Goal: Information Seeking & Learning: Learn about a topic

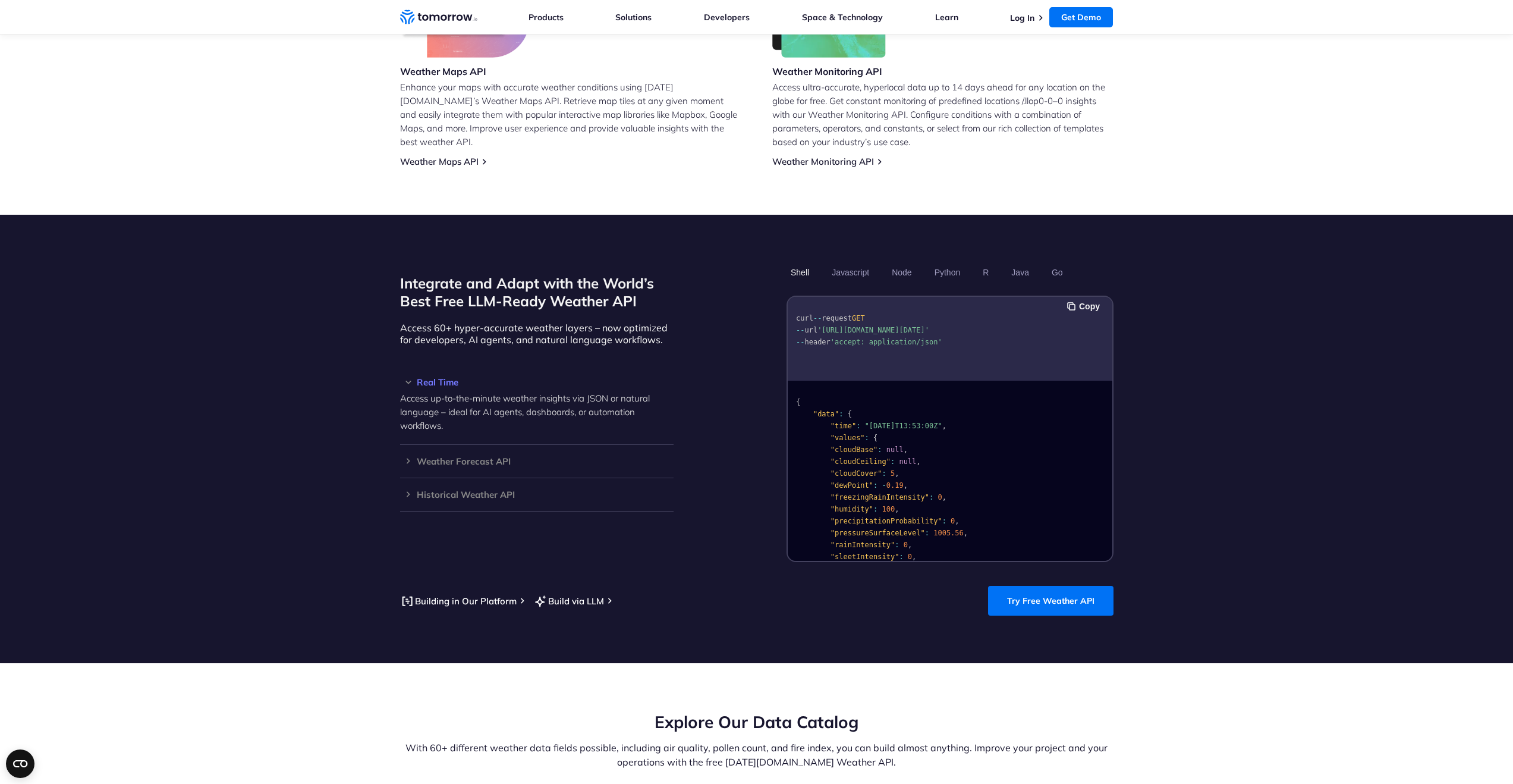
scroll to position [846, 0]
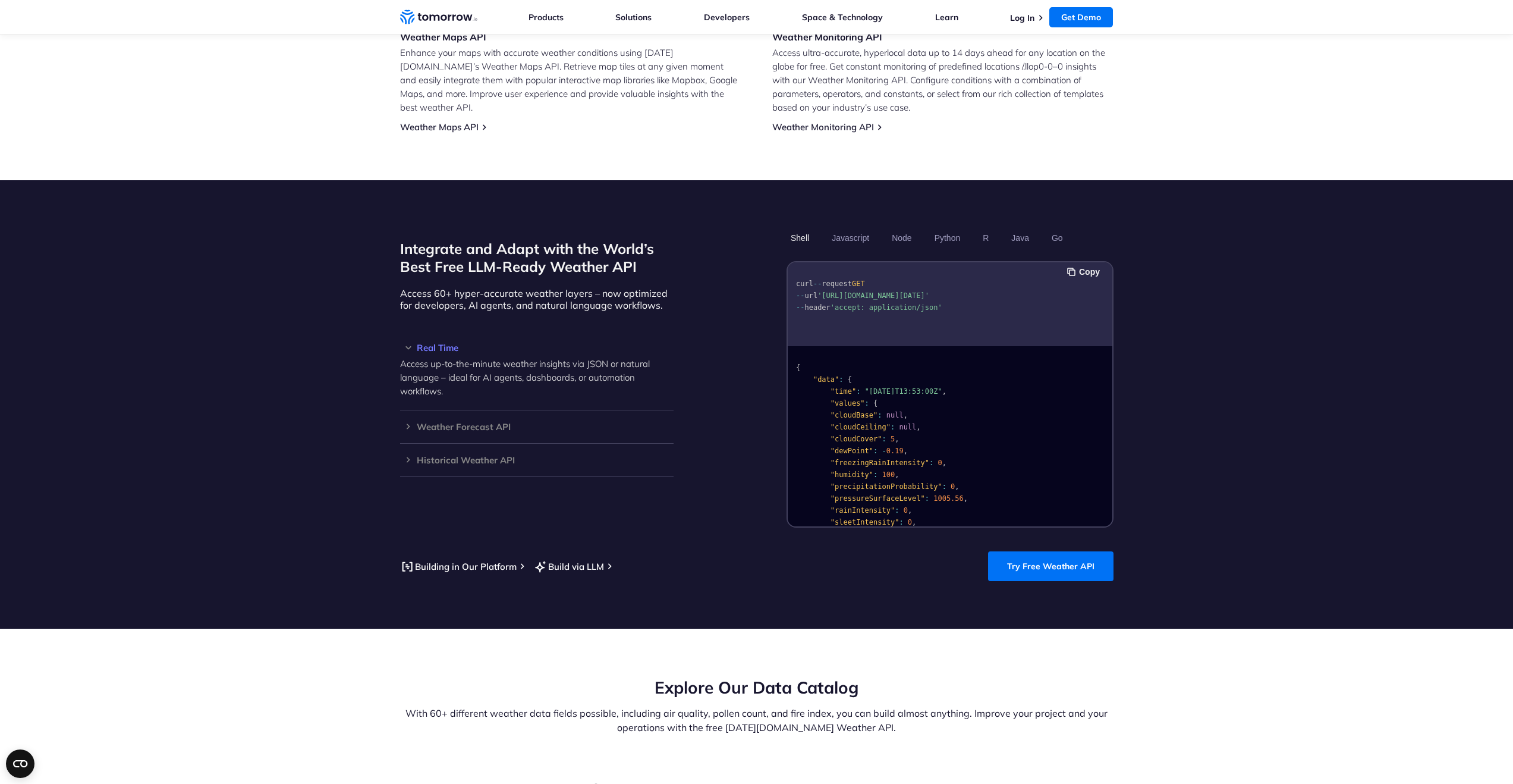
click at [914, 423] on span "null" at bounding box center [907, 427] width 17 height 8
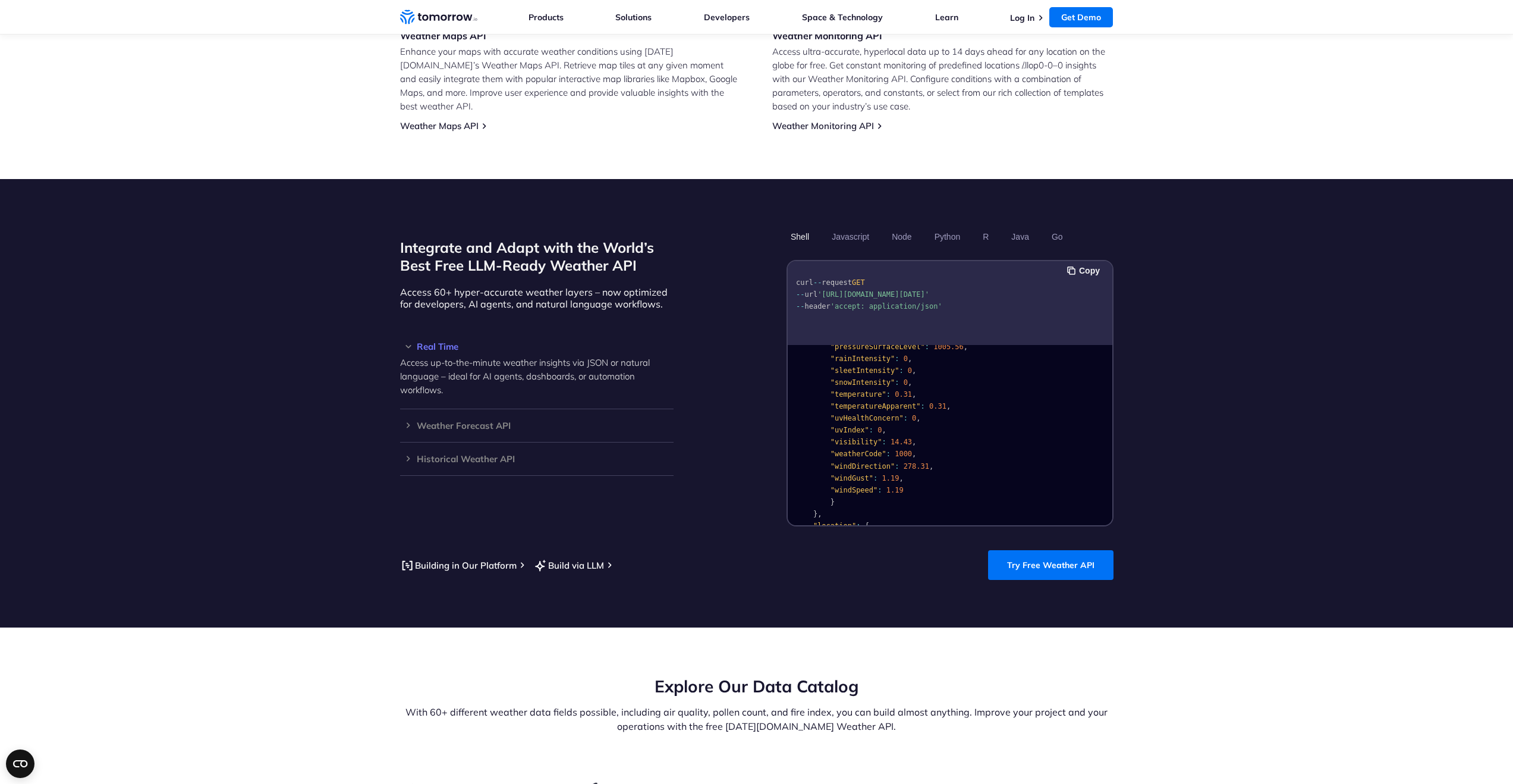
scroll to position [163, 0]
click at [972, 433] on pre "{ "data" : { "time" : "[DATE]T13:53:00Z" , "values" : { "cloudBase" : null , "c…" at bounding box center [950, 398] width 324 height 424
click at [478, 421] on h3 "Weather Forecast API" at bounding box center [536, 425] width 273 height 9
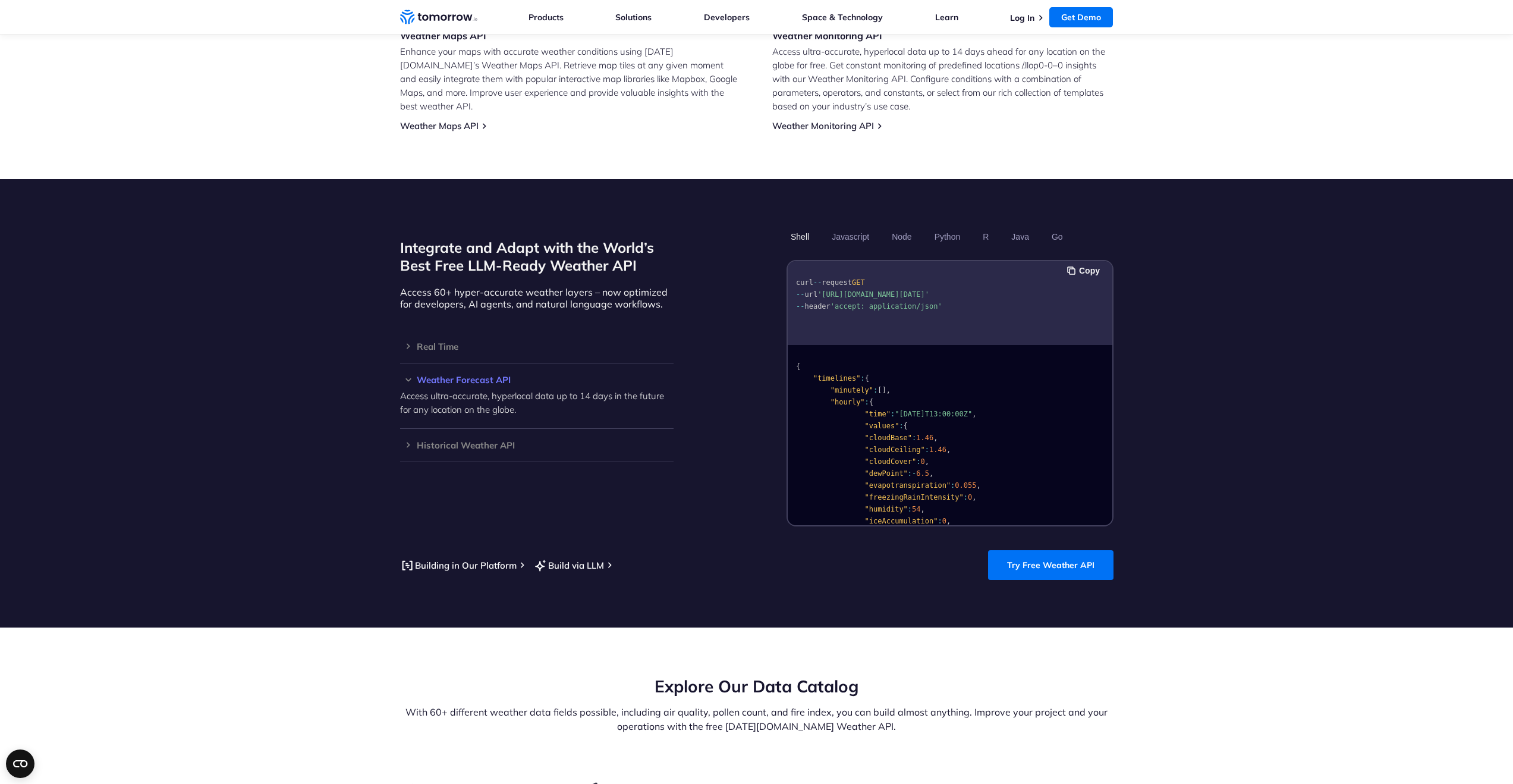
click at [470, 375] on h3 "Weather Forecast API" at bounding box center [536, 379] width 273 height 9
click at [479, 409] on h3 "Historical Weather API" at bounding box center [536, 413] width 273 height 9
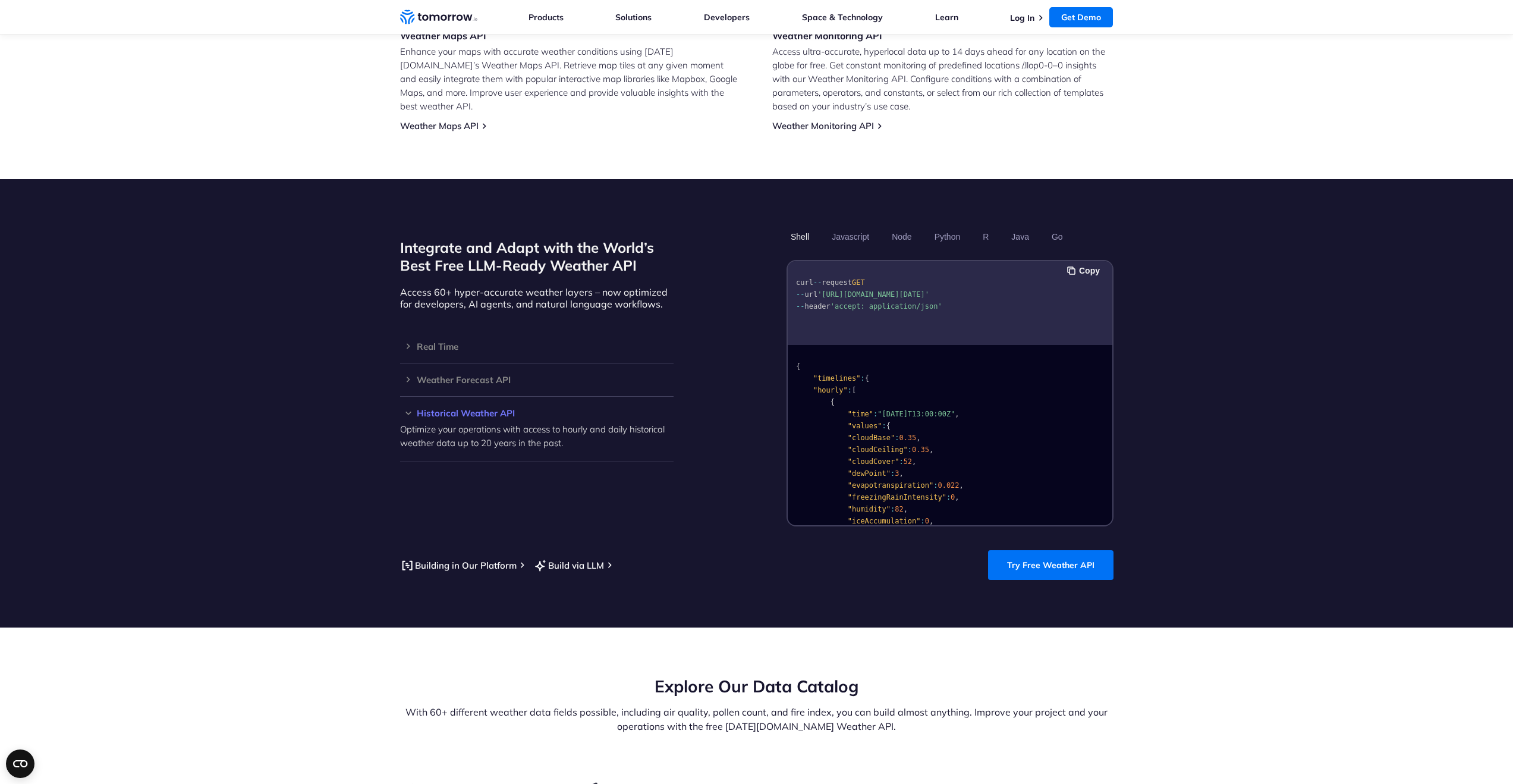
click at [528, 422] on p "Optimize your operations with access to hourly and daily historical weather dat…" at bounding box center [536, 435] width 273 height 27
click at [441, 342] on h3 "Real Time" at bounding box center [536, 346] width 273 height 9
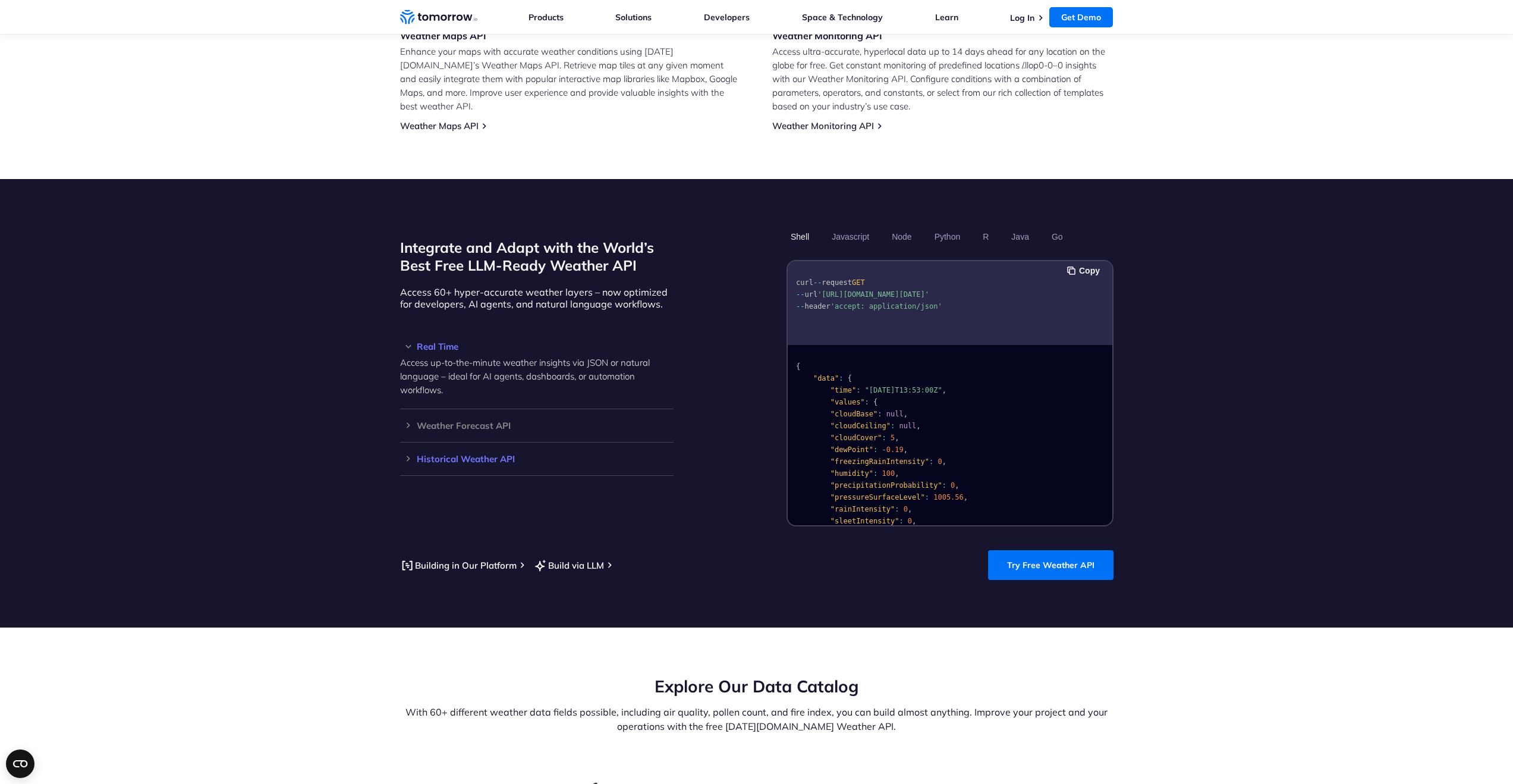
click at [472, 452] on div "Historical Weather API Optimize your operations with access to hourly and daily…" at bounding box center [536, 459] width 273 height 34
click at [478, 454] on h3 "Historical Weather API" at bounding box center [536, 458] width 273 height 9
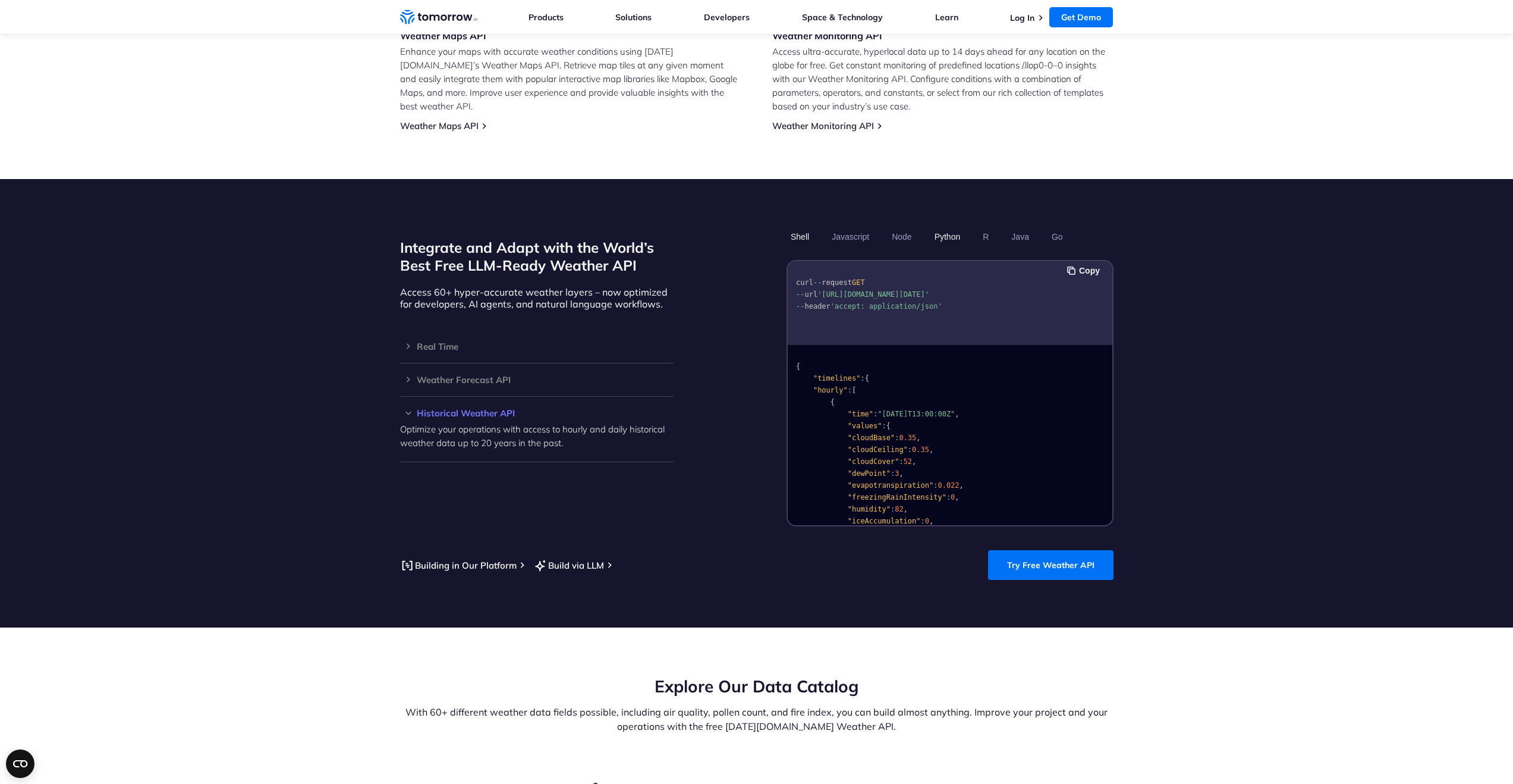
click at [949, 227] on button "Python" at bounding box center [947, 236] width 34 height 21
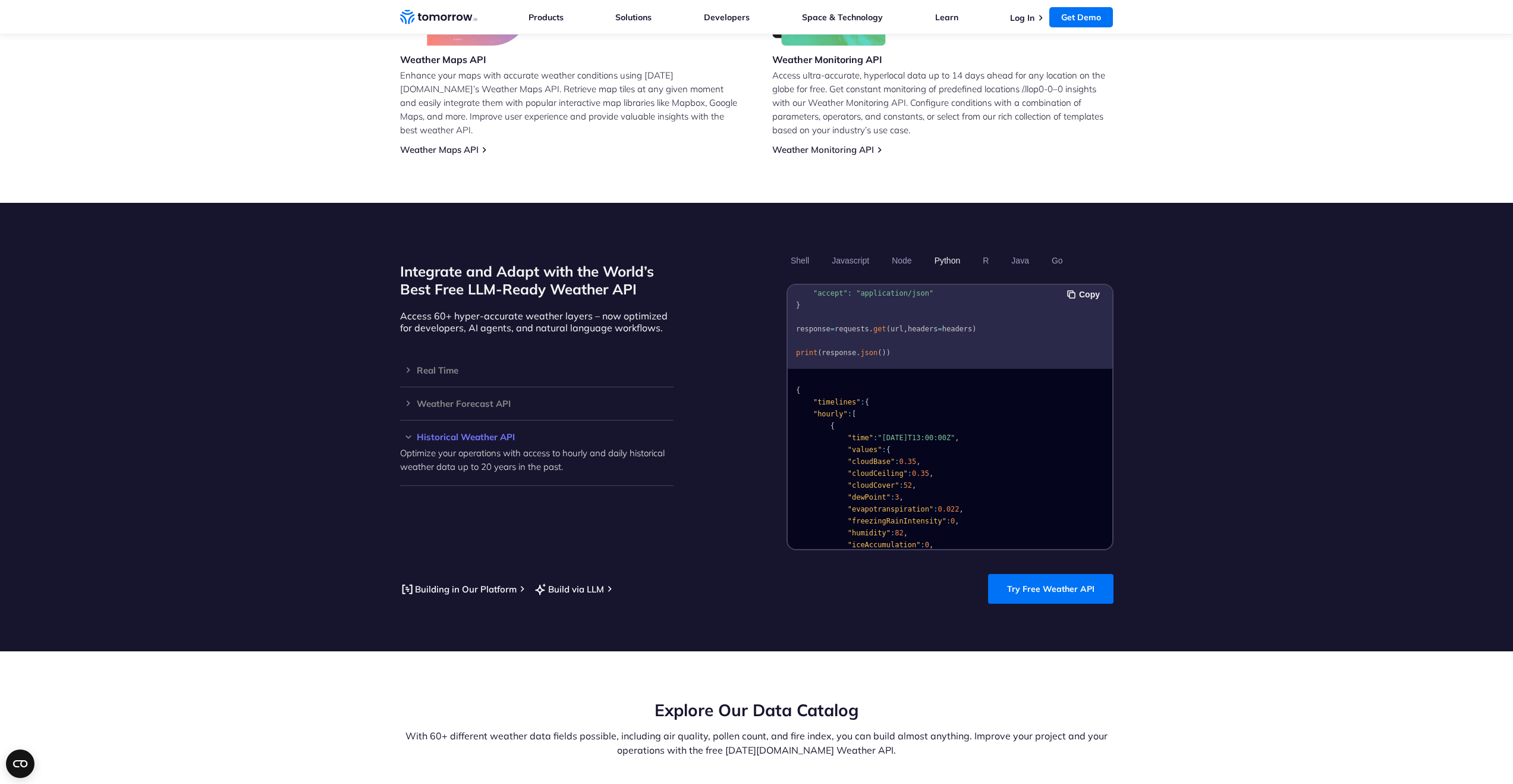
scroll to position [825, 0]
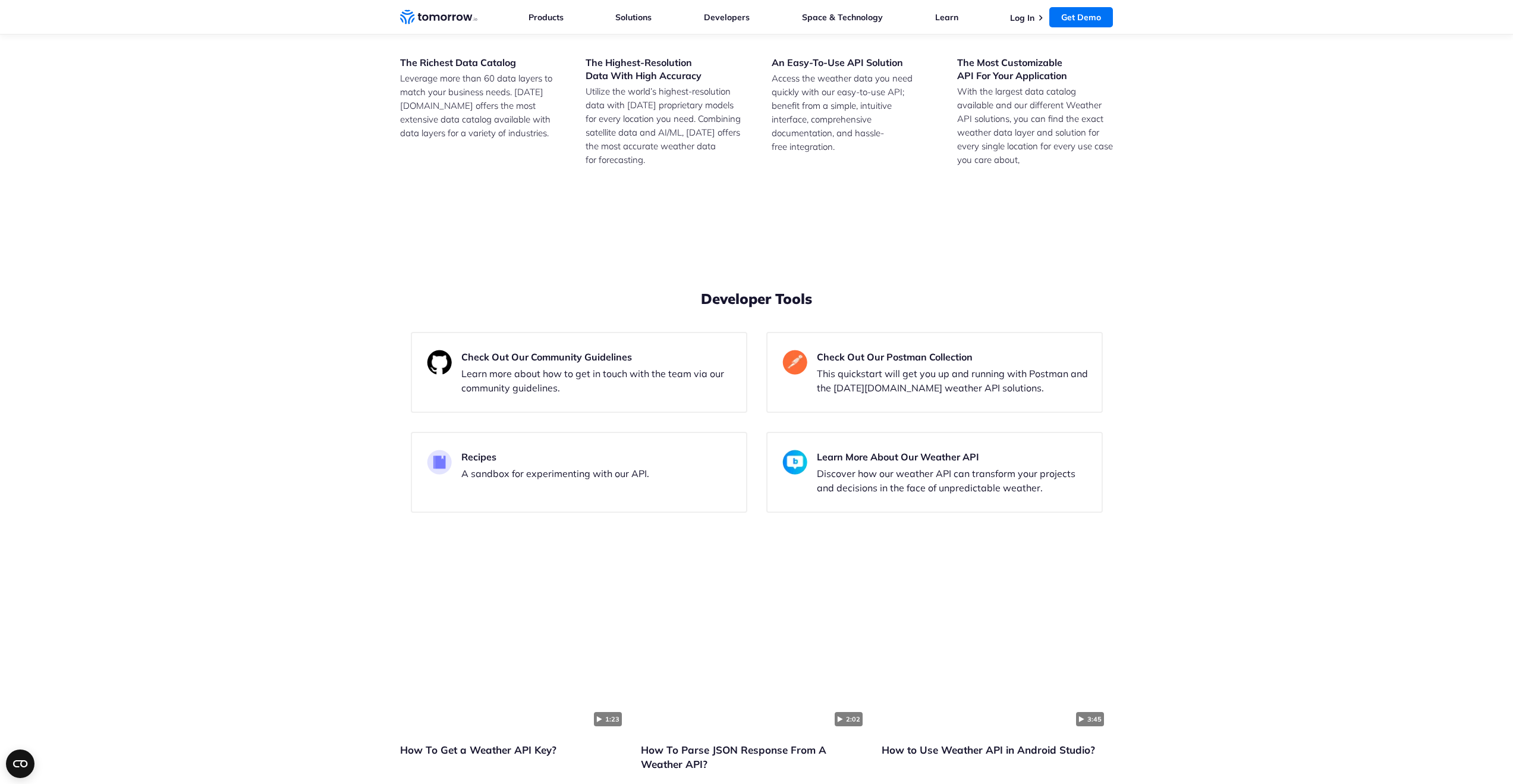
scroll to position [2547, 0]
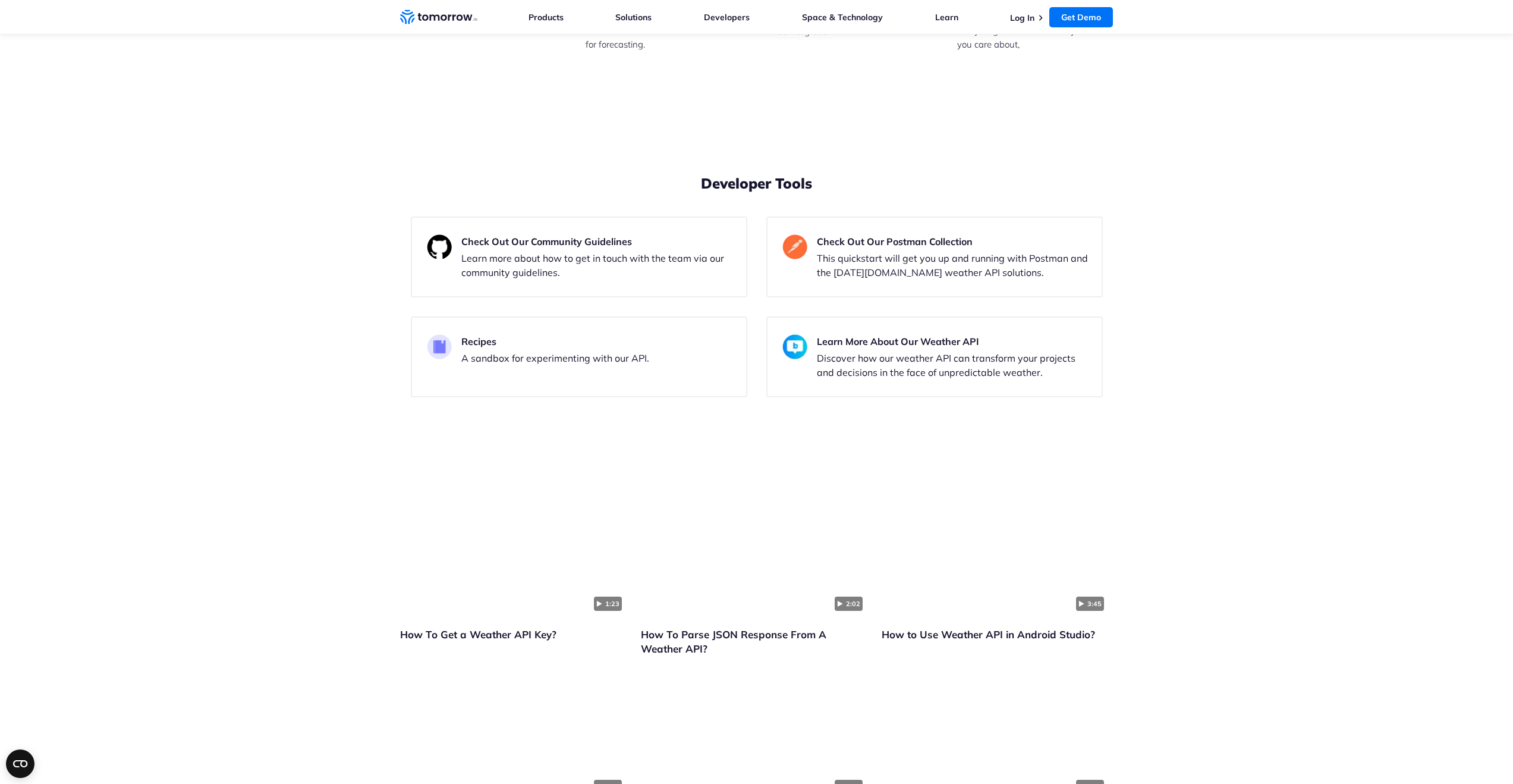
click at [754, 320] on div "Free For individuals or teams just getting started Try Now View Key Features 5-…" at bounding box center [756, 67] width 692 height 505
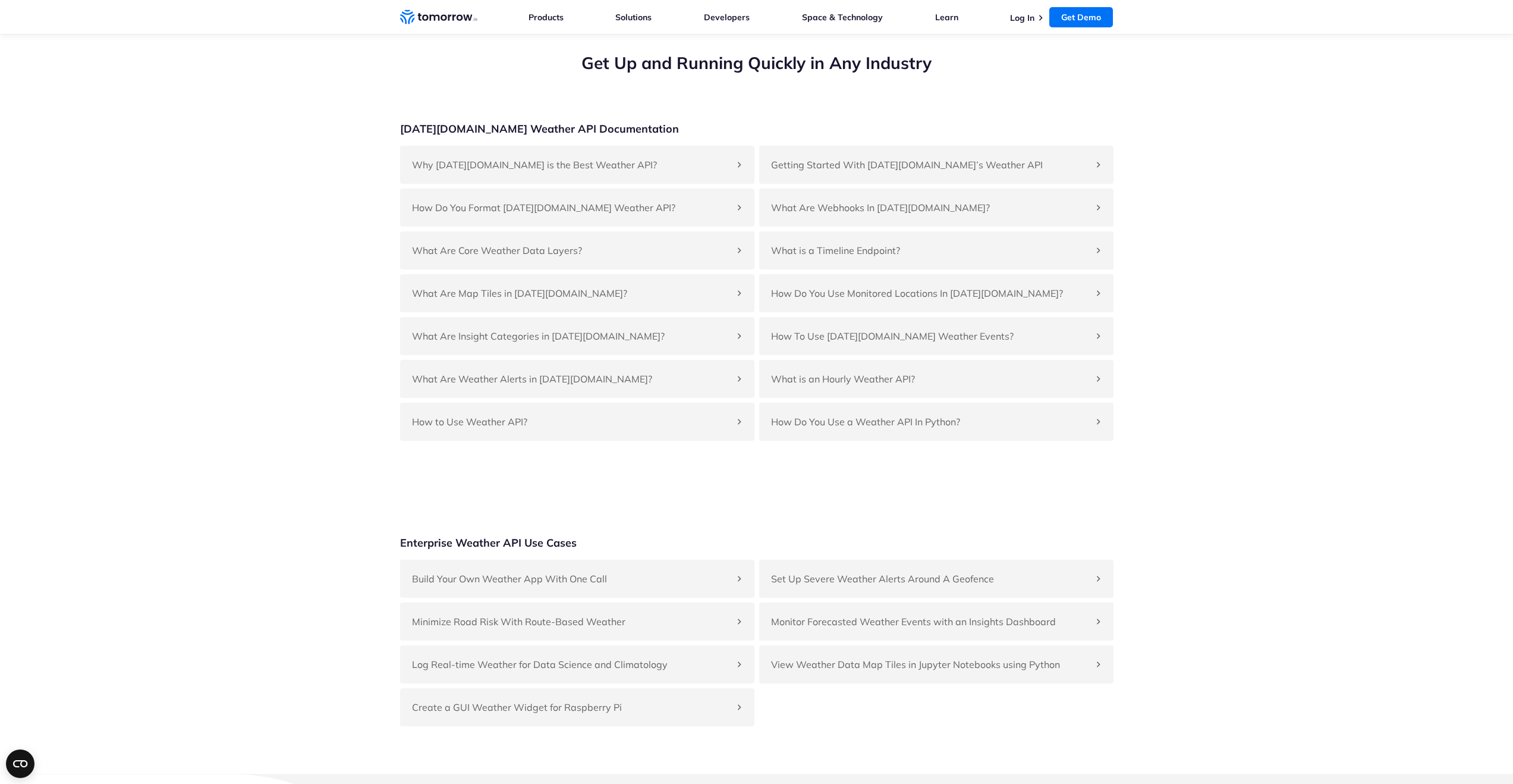
scroll to position [3849, 0]
